Goal: Task Accomplishment & Management: Manage account settings

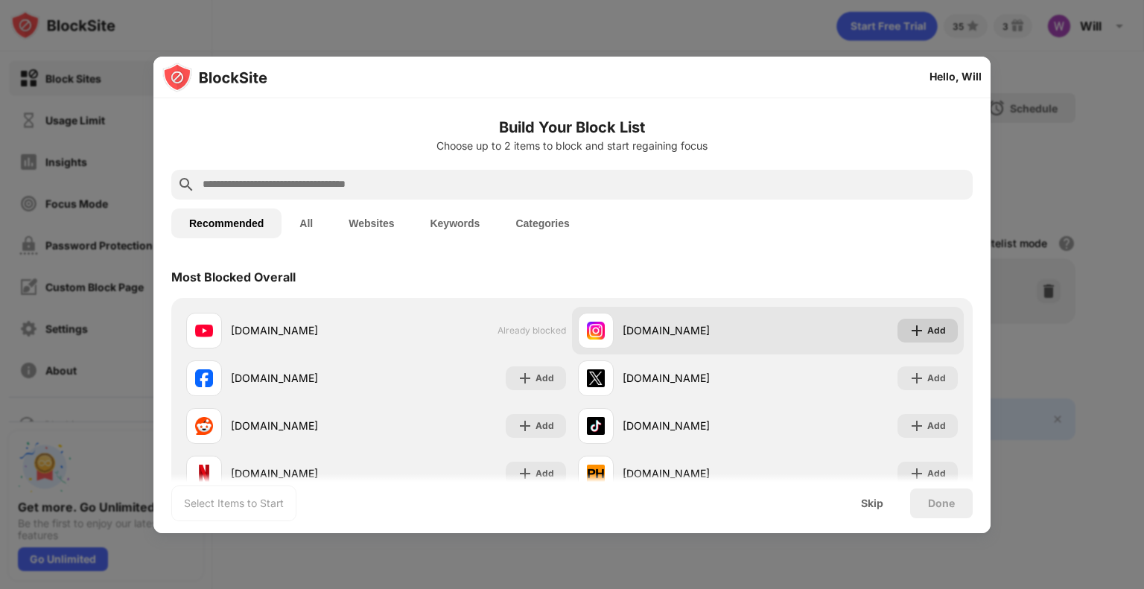
click at [927, 330] on div "Add" at bounding box center [936, 330] width 19 height 15
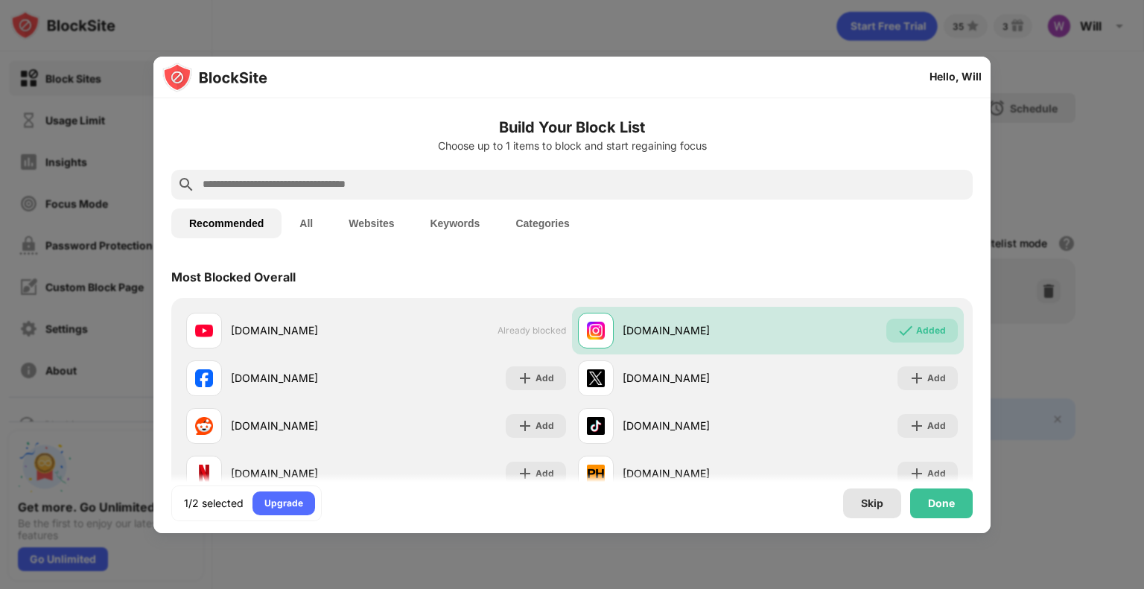
click at [874, 504] on div "Skip" at bounding box center [872, 504] width 22 height 12
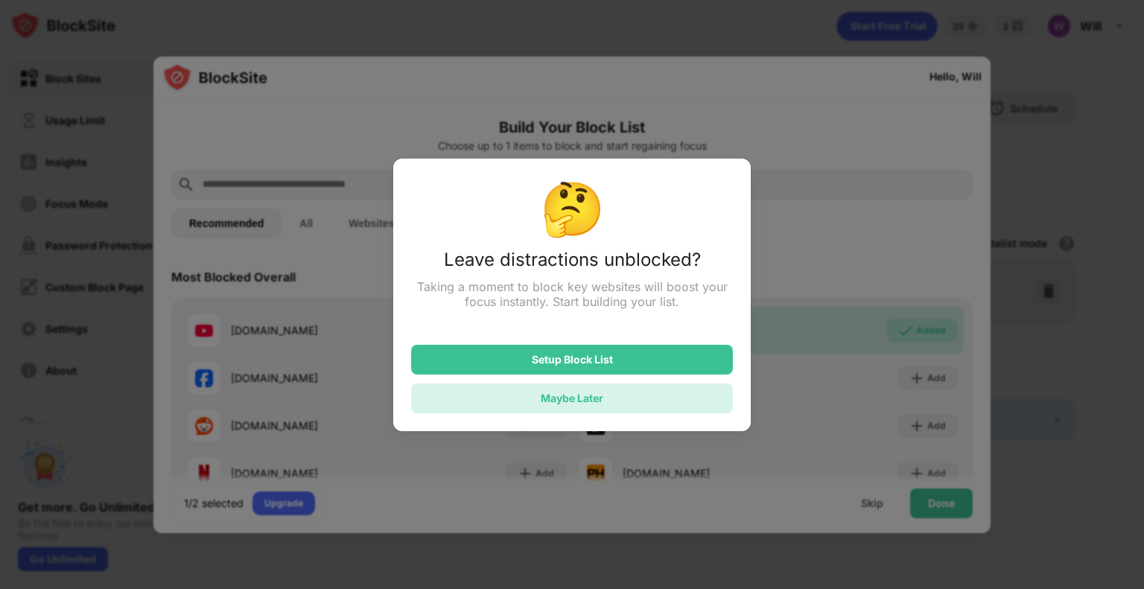
click at [591, 404] on div "Maybe Later" at bounding box center [572, 398] width 63 height 13
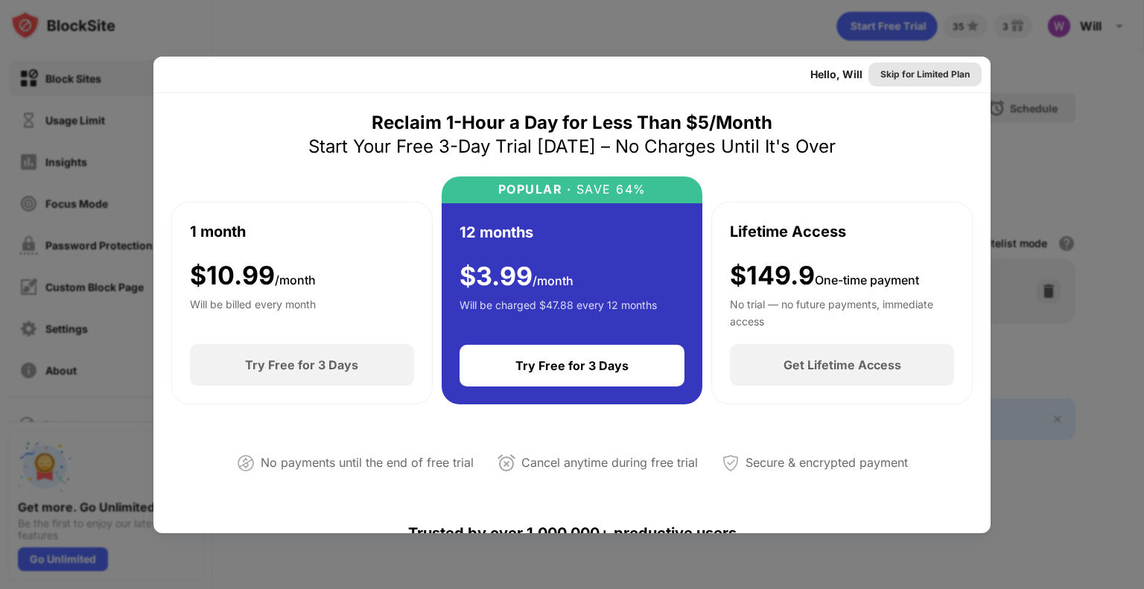
click at [911, 77] on div "Skip for Limited Plan" at bounding box center [924, 74] width 89 height 15
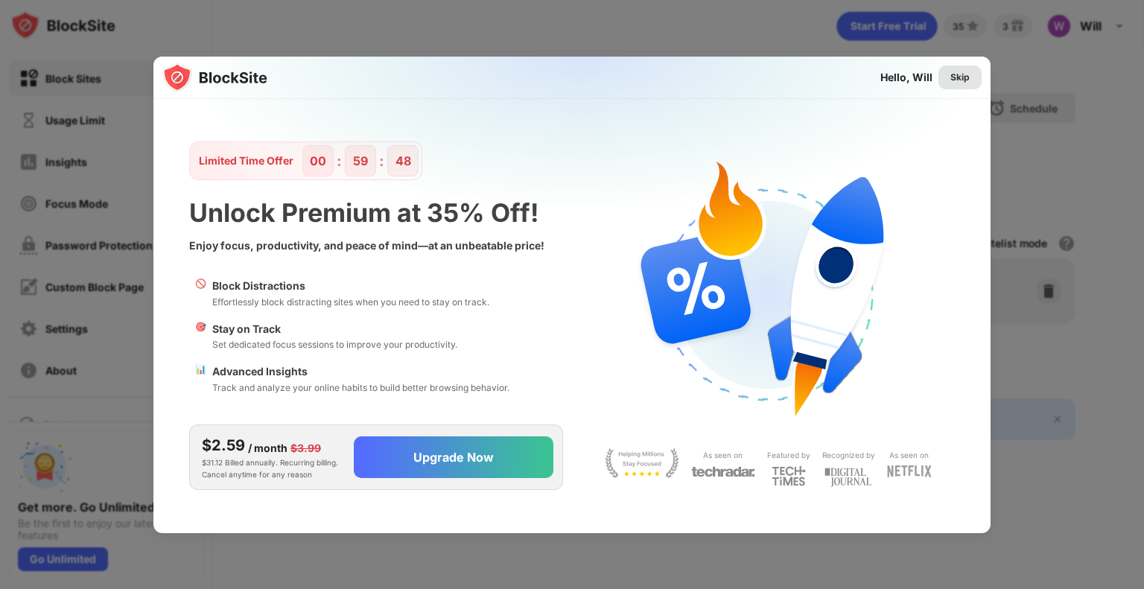
click at [956, 77] on div "Skip" at bounding box center [959, 77] width 19 height 15
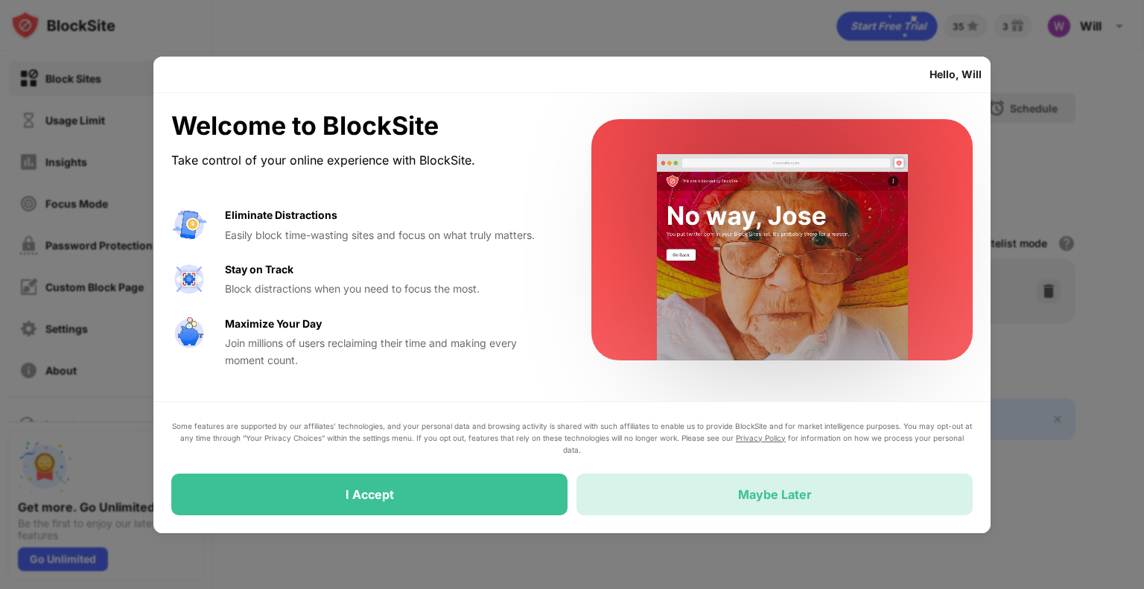
click at [777, 500] on div "Maybe Later" at bounding box center [775, 494] width 74 height 15
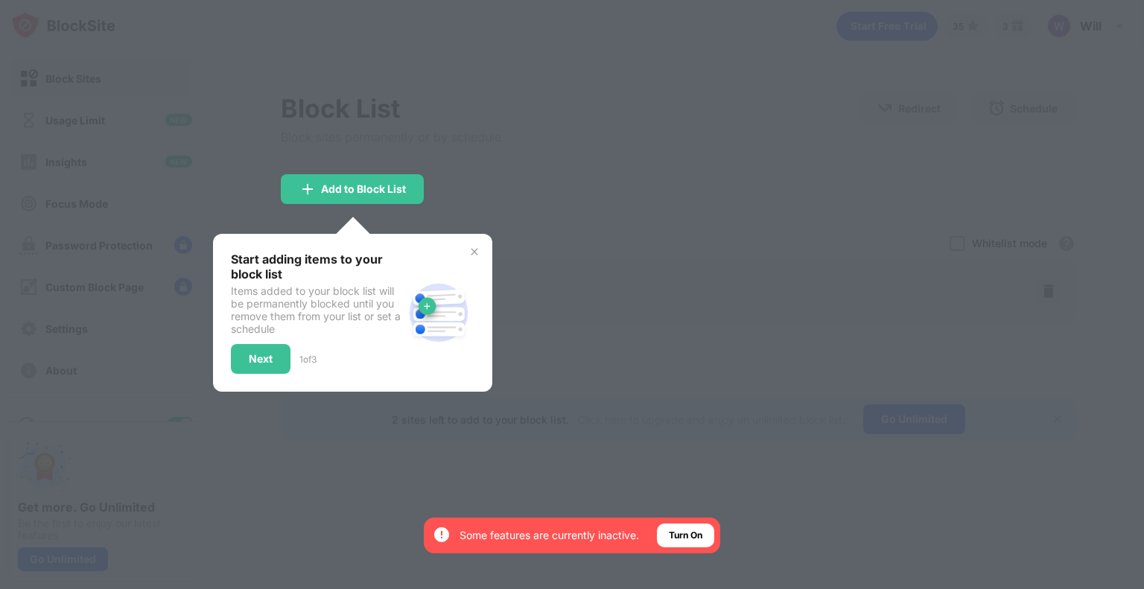
click at [457, 250] on div "Start adding items to your block list Items added to your block list will be pe…" at bounding box center [352, 313] width 279 height 158
click at [474, 255] on img at bounding box center [475, 252] width 12 height 12
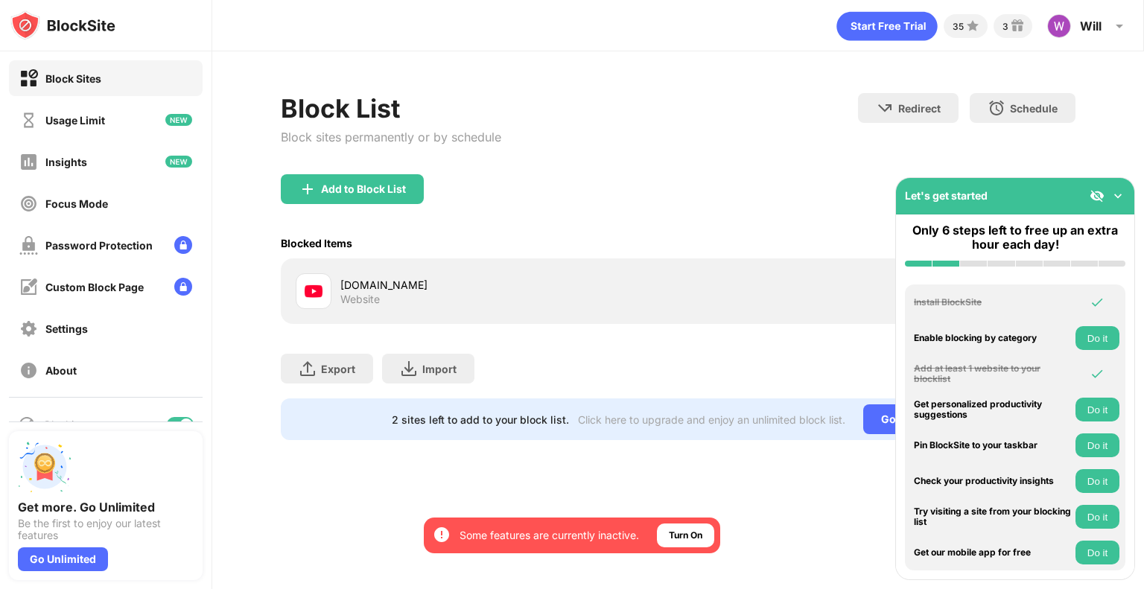
click at [758, 172] on div "Block List Block sites permanently or by schedule Redirect Choose a site to be …" at bounding box center [678, 133] width 795 height 81
click at [1116, 193] on img at bounding box center [1118, 195] width 15 height 15
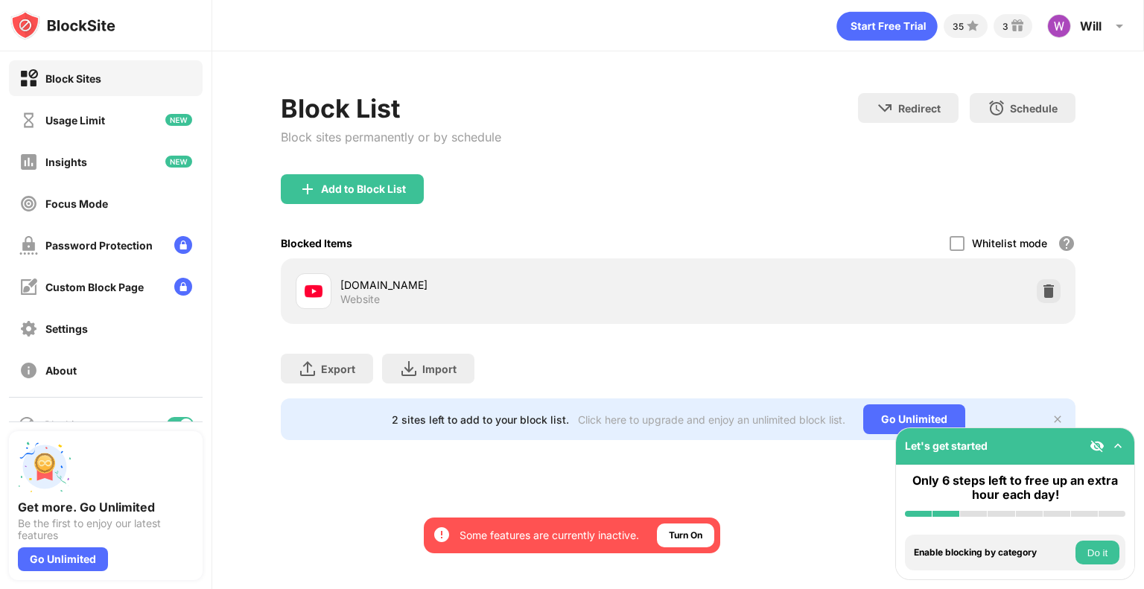
click at [1115, 187] on div "Block List Block sites permanently or by schedule Redirect Choose a site to be …" at bounding box center [678, 266] width 932 height 431
click at [1051, 292] on img at bounding box center [1048, 291] width 15 height 15
